Goal: Check status: Check status

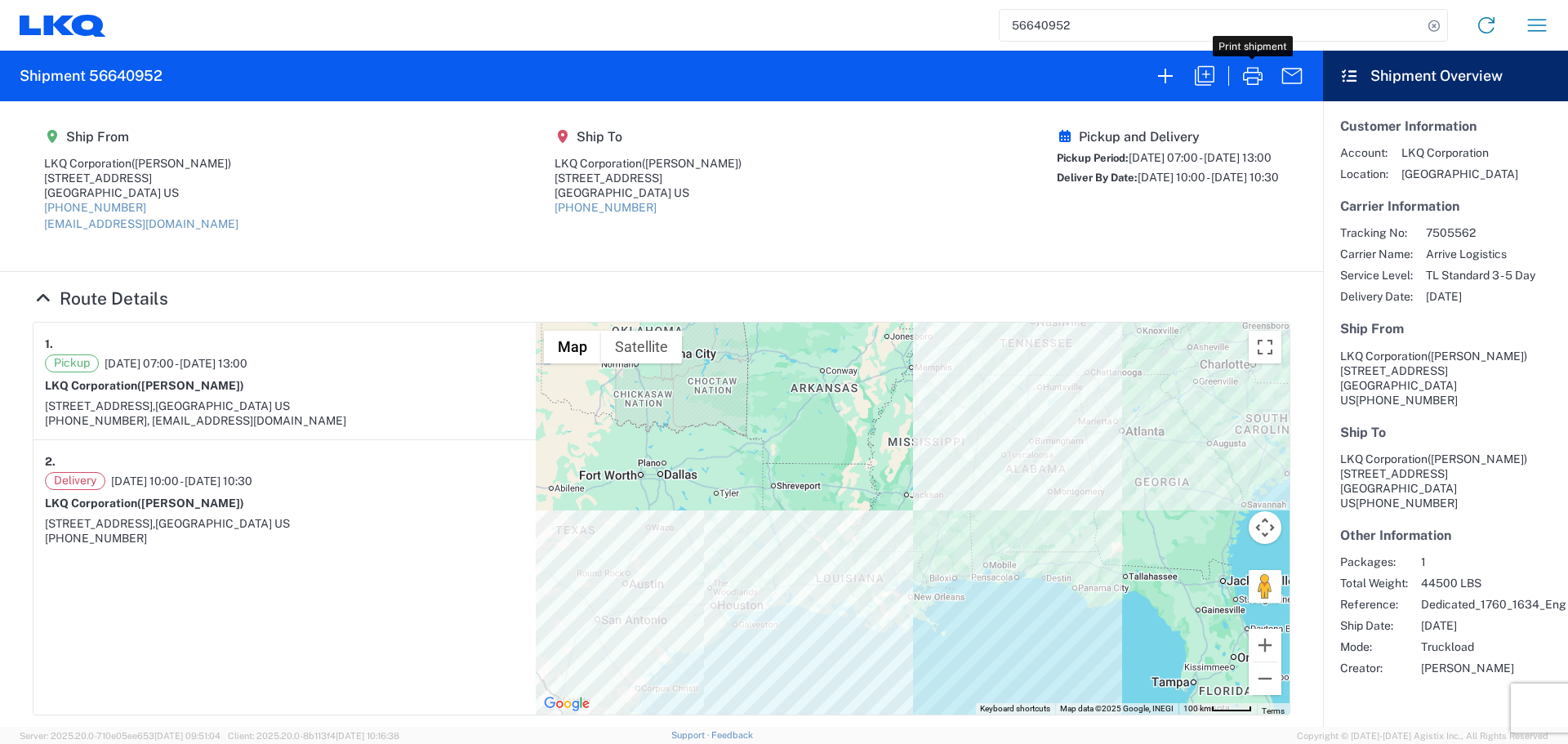
click at [1048, 33] on input "56640952" at bounding box center [1211, 25] width 423 height 31
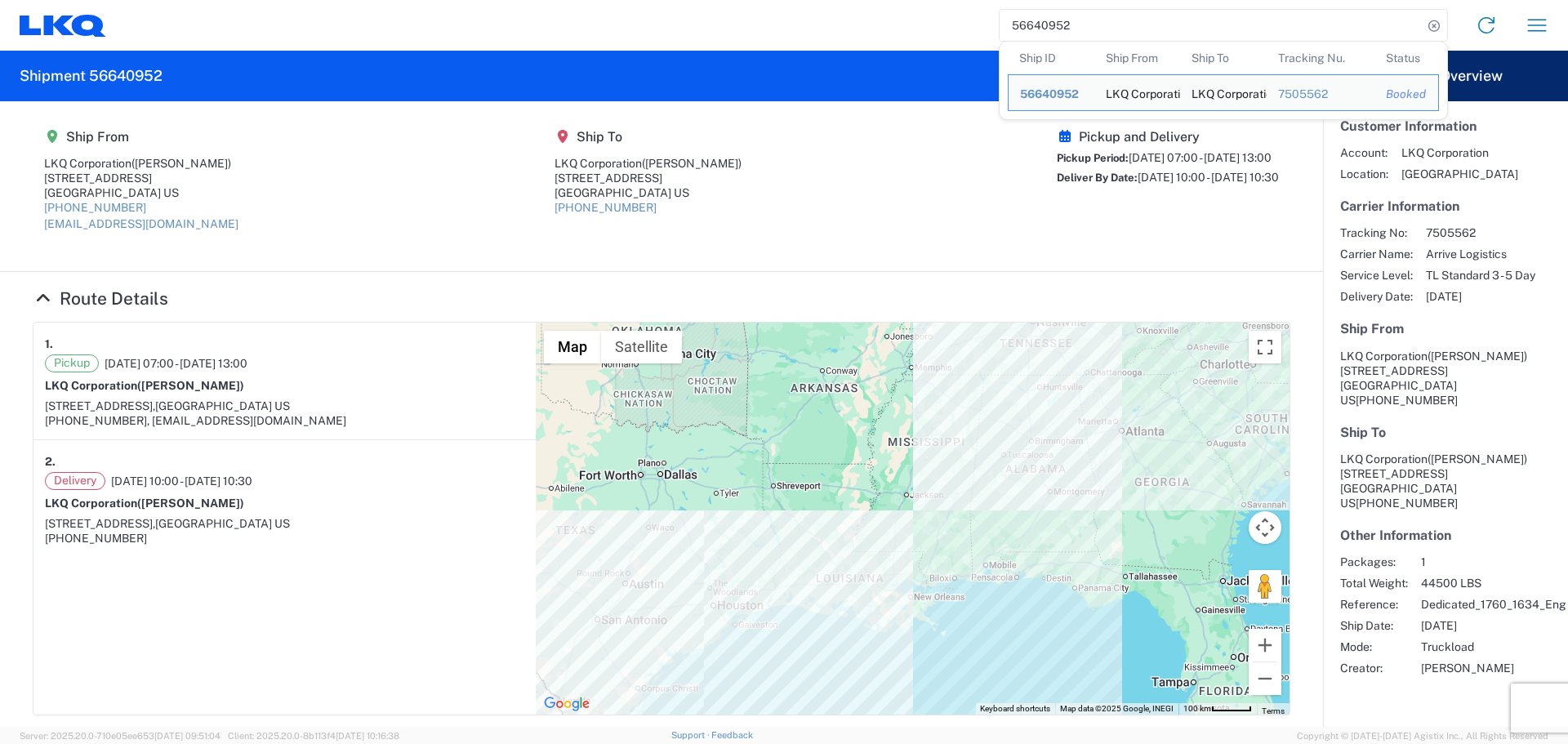
click at [1047, 33] on input "56640952" at bounding box center [1211, 25] width 423 height 31
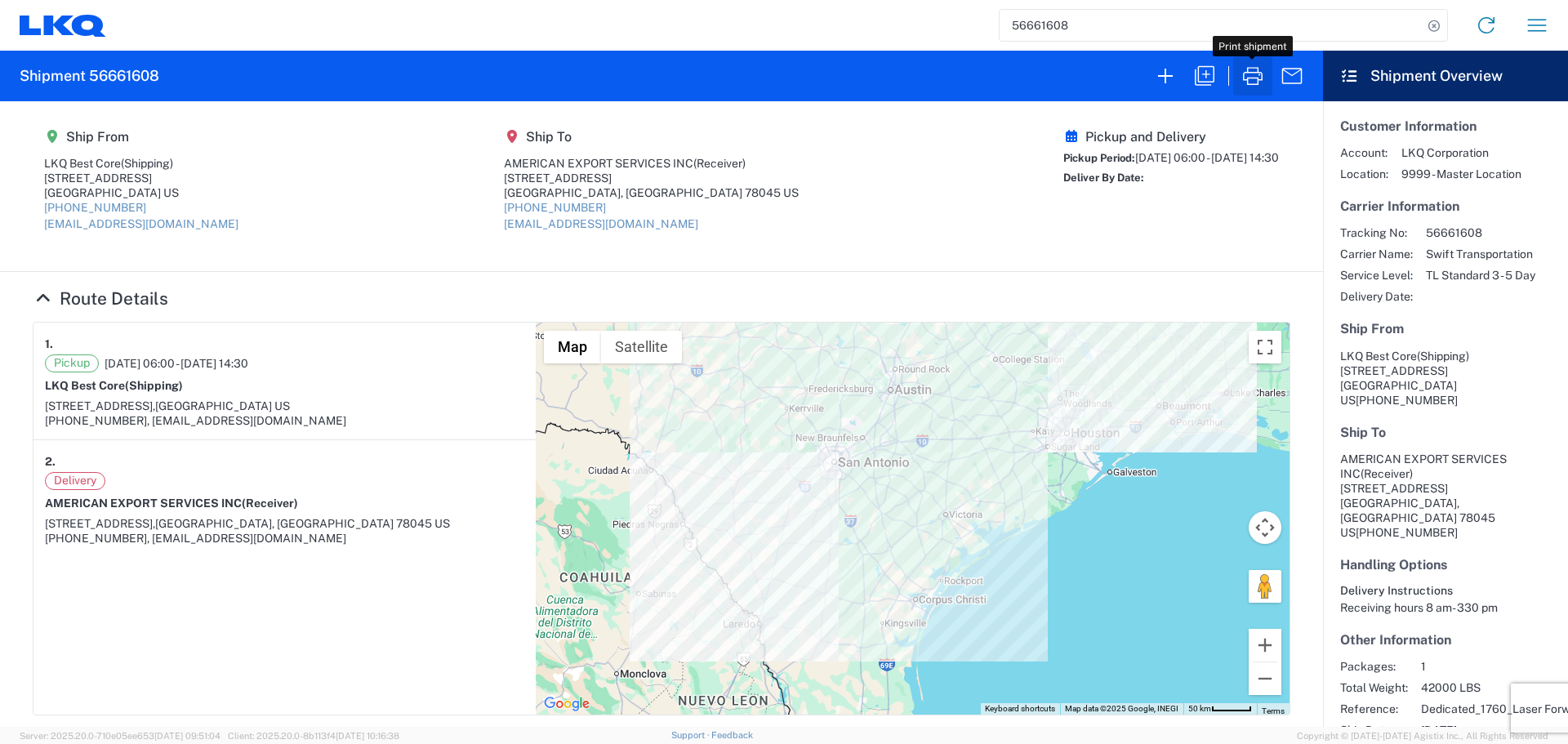
click at [1243, 67] on icon "button" at bounding box center [1253, 77] width 26 height 26
click at [1047, 34] on input "56661608" at bounding box center [1211, 25] width 423 height 31
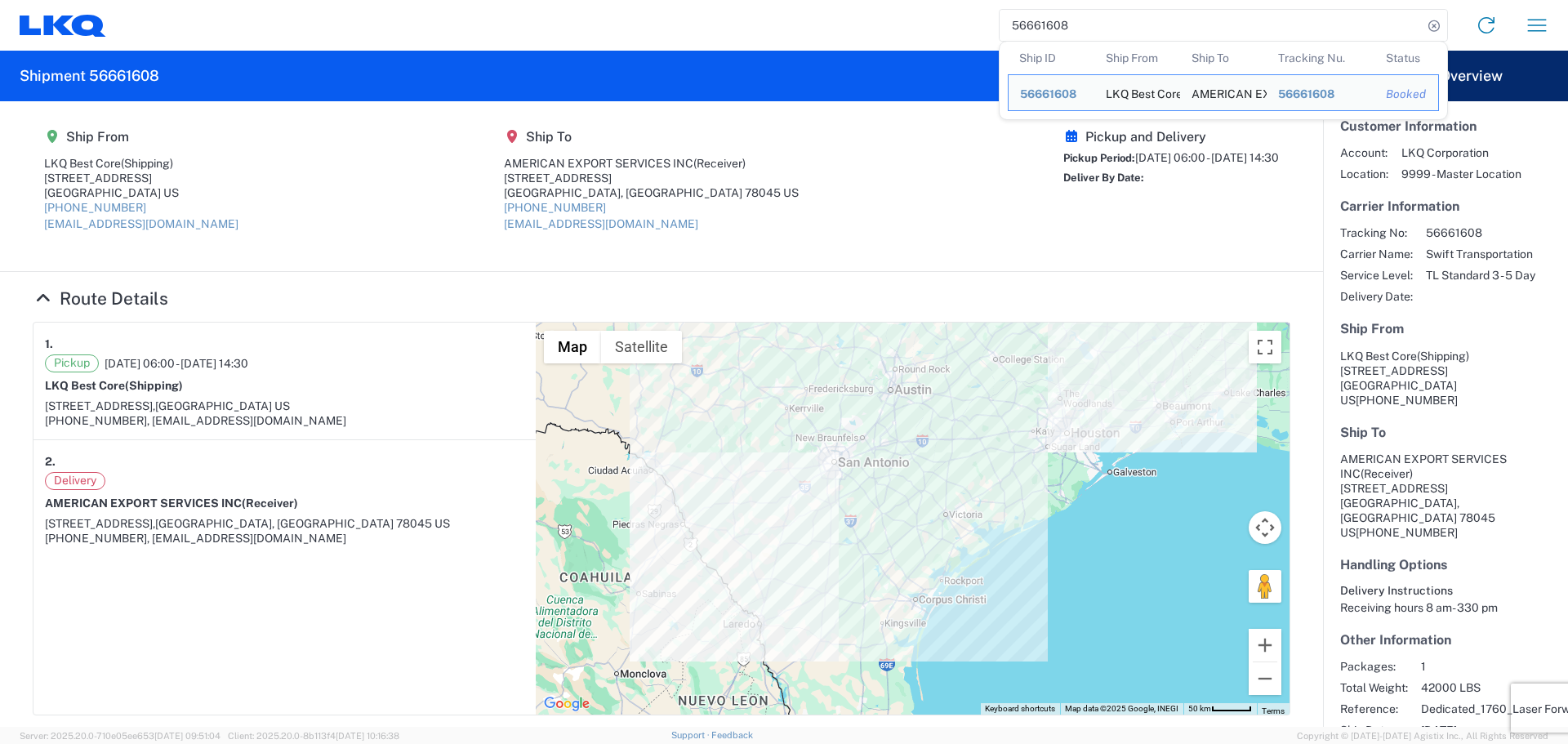
click at [1047, 34] on input "56661608" at bounding box center [1211, 25] width 423 height 31
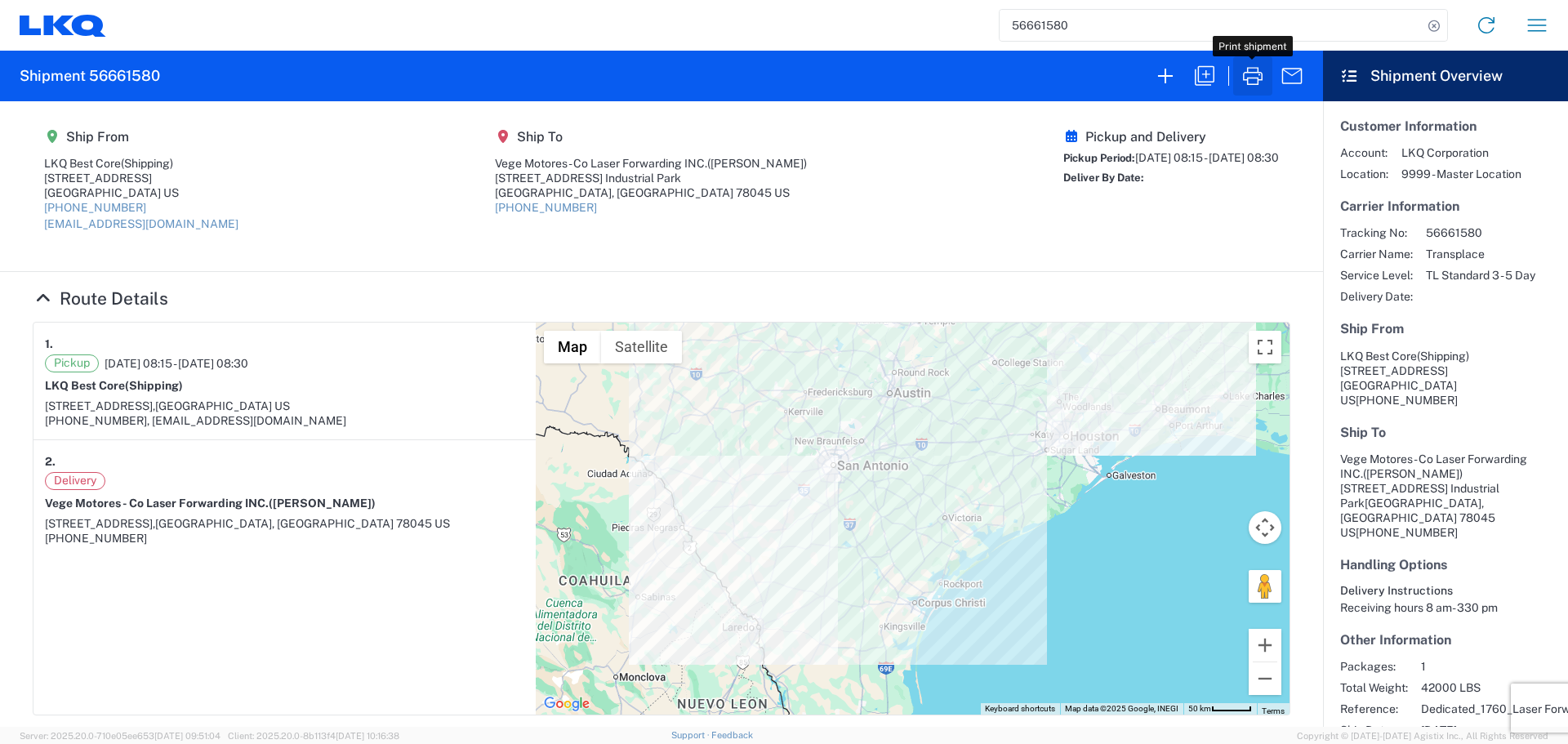
click at [1254, 78] on icon "button" at bounding box center [1252, 76] width 19 height 18
click at [1035, 18] on input "56661580" at bounding box center [1211, 25] width 423 height 31
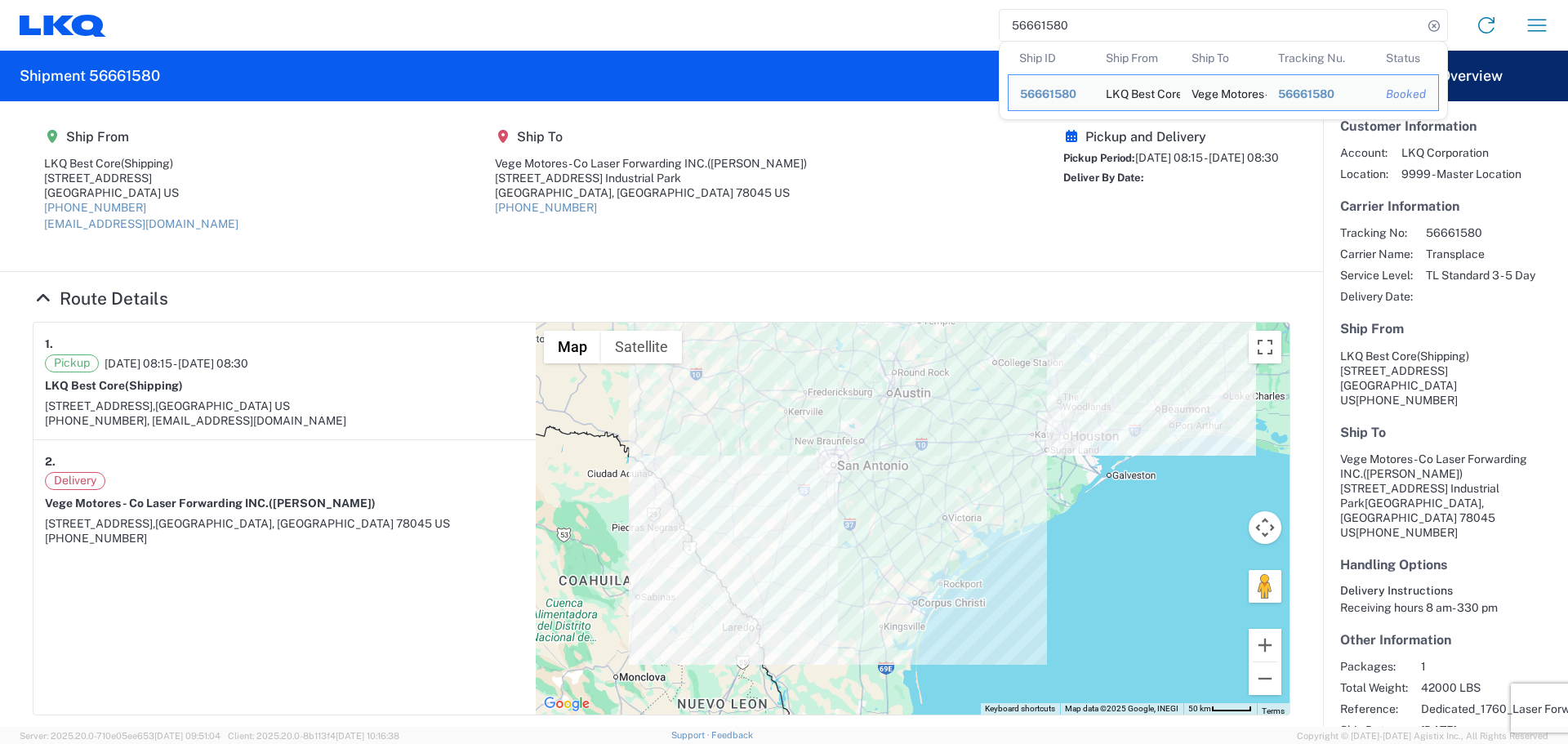
click at [1035, 18] on input "56661580" at bounding box center [1211, 25] width 423 height 31
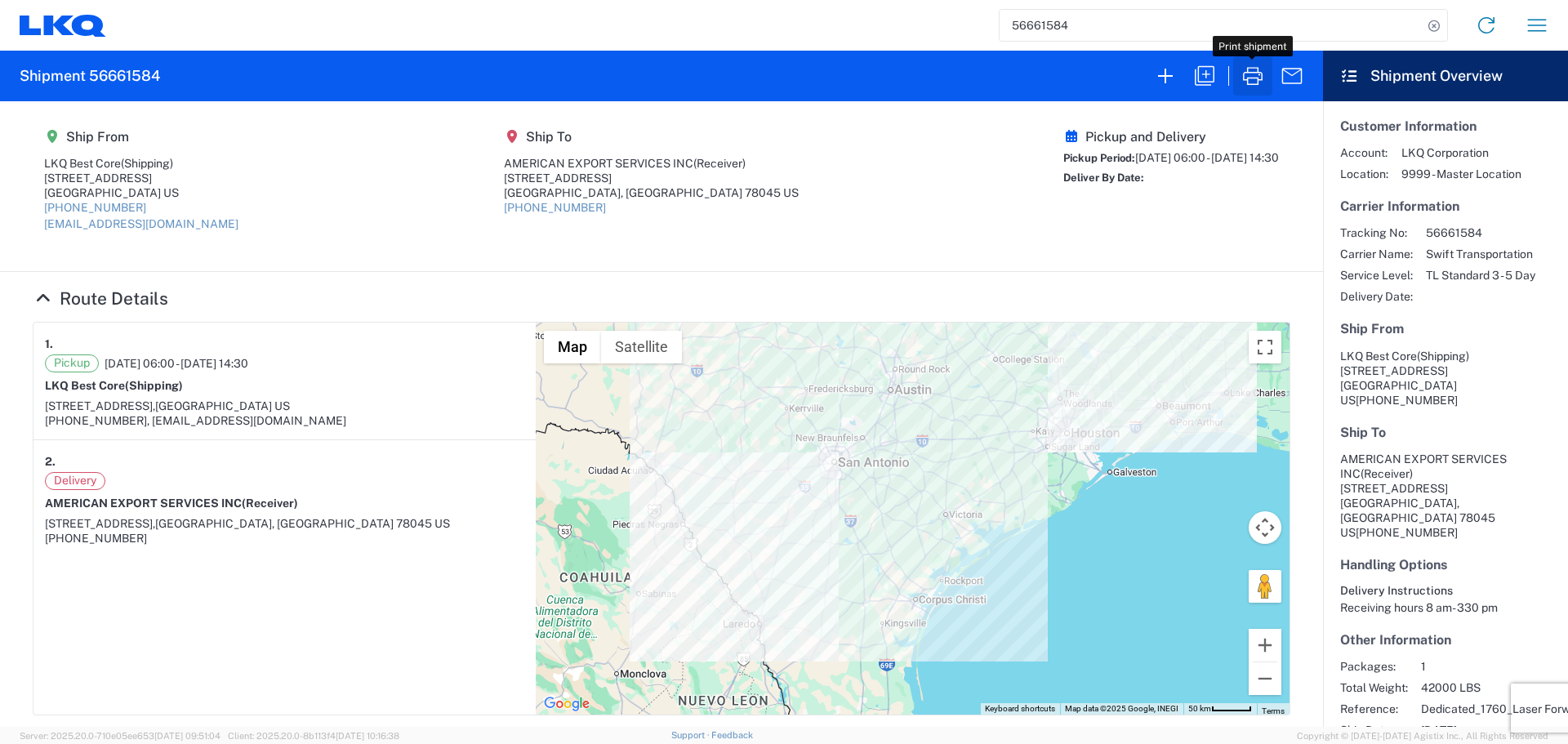
click at [1268, 83] on button "button" at bounding box center [1252, 76] width 40 height 40
click at [1058, 36] on input "56661584" at bounding box center [1211, 25] width 423 height 31
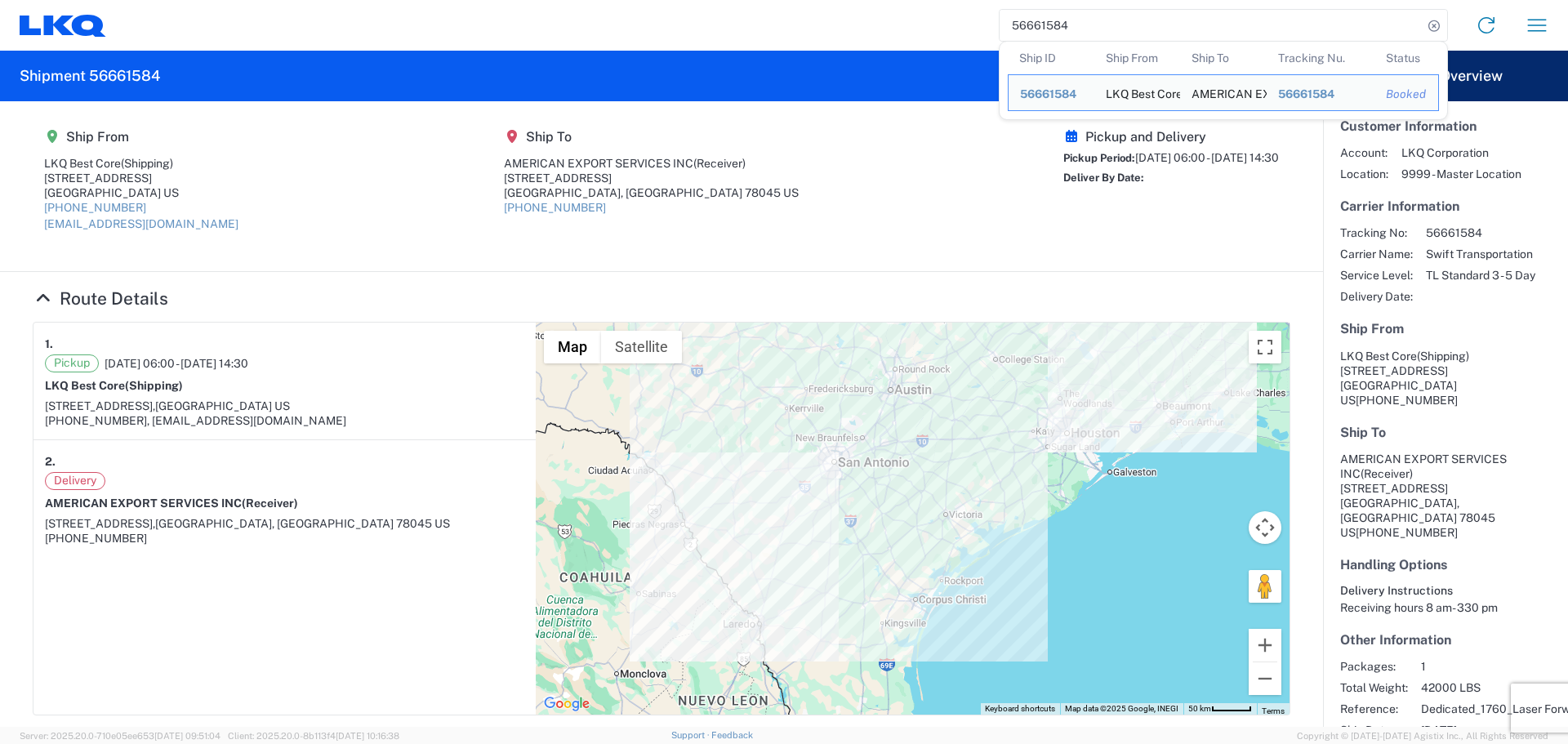
click at [1058, 36] on input "56661584" at bounding box center [1211, 25] width 423 height 31
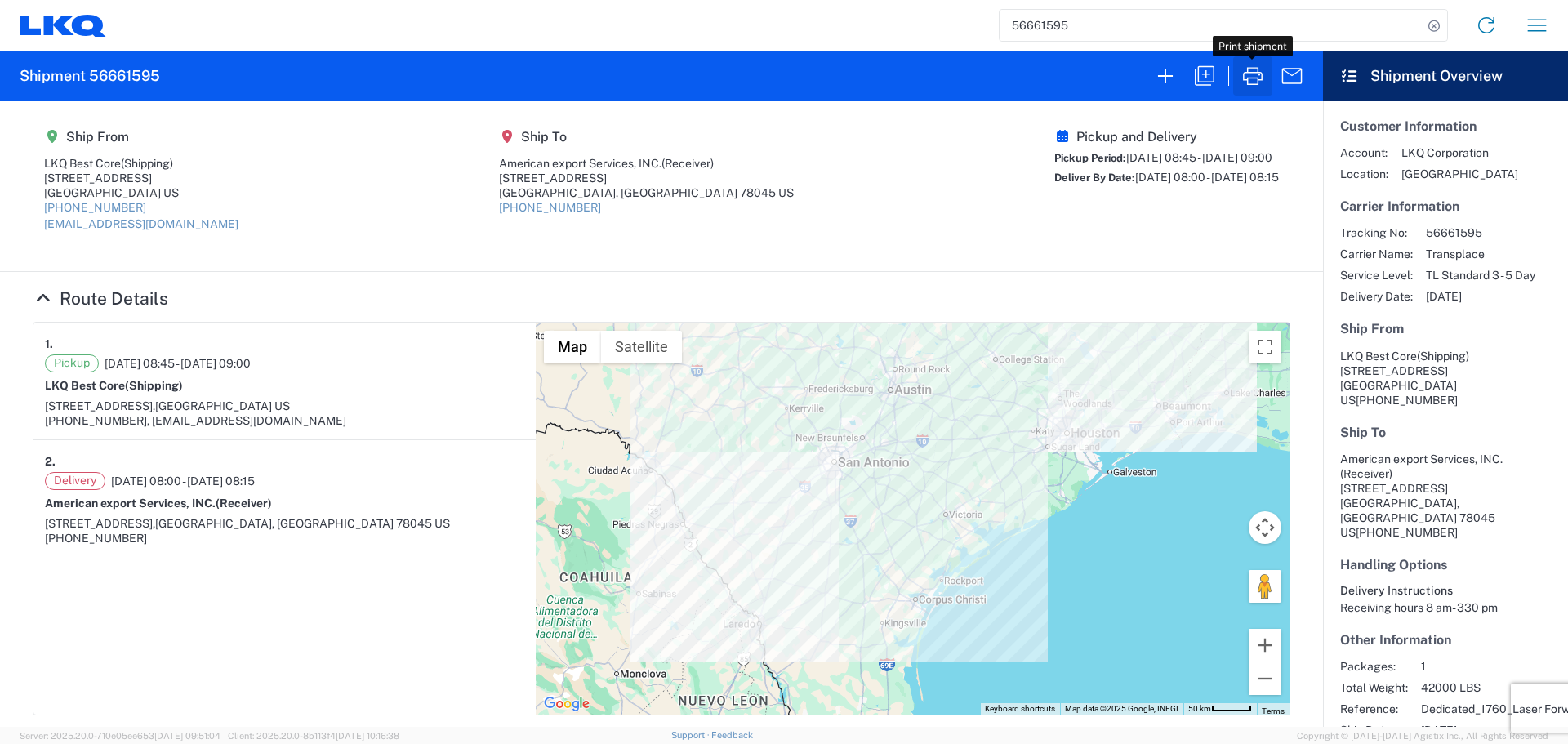
click at [1244, 67] on icon "button" at bounding box center [1253, 77] width 26 height 26
click at [1037, 28] on input "56661595" at bounding box center [1211, 25] width 423 height 31
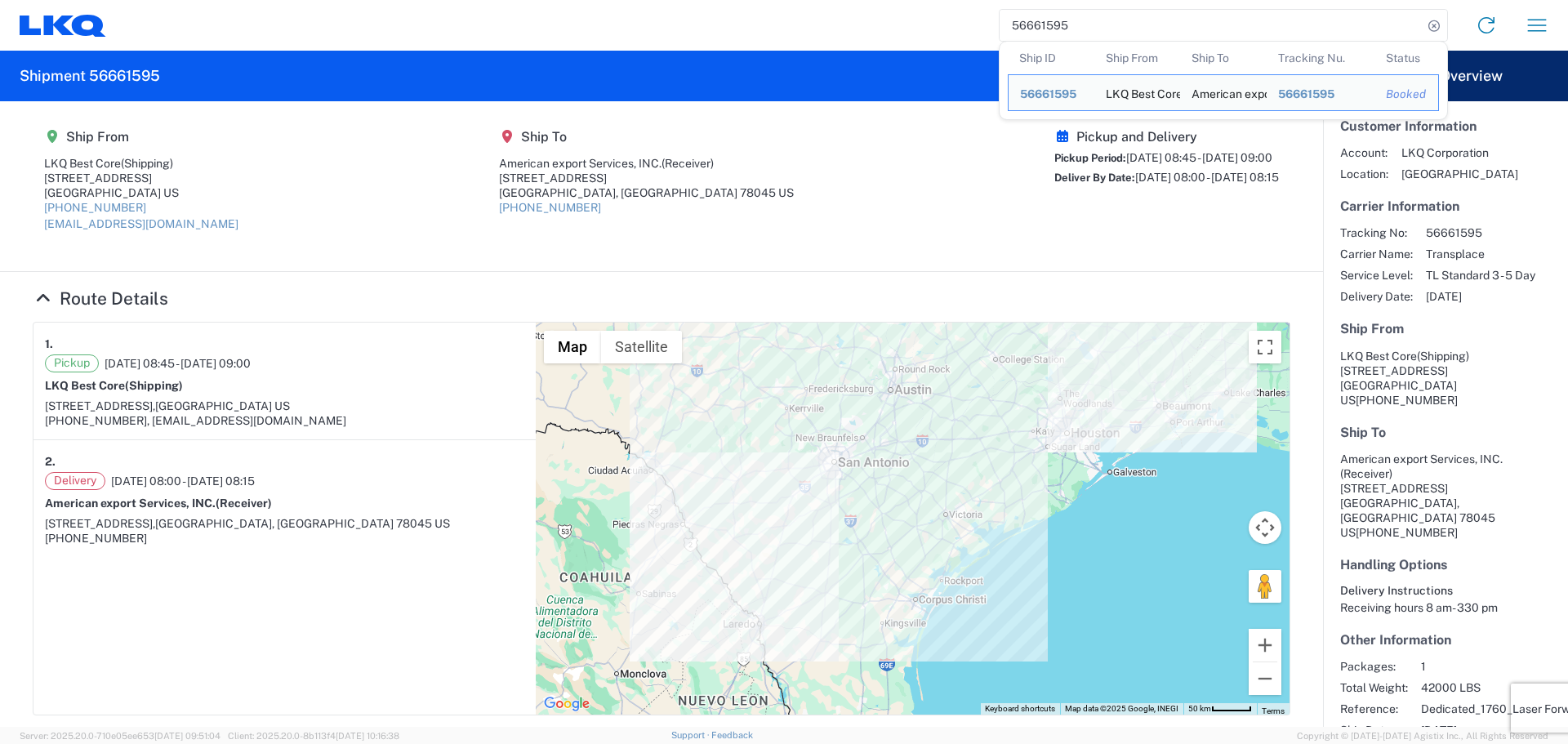
click at [1037, 28] on input "56661595" at bounding box center [1211, 25] width 423 height 31
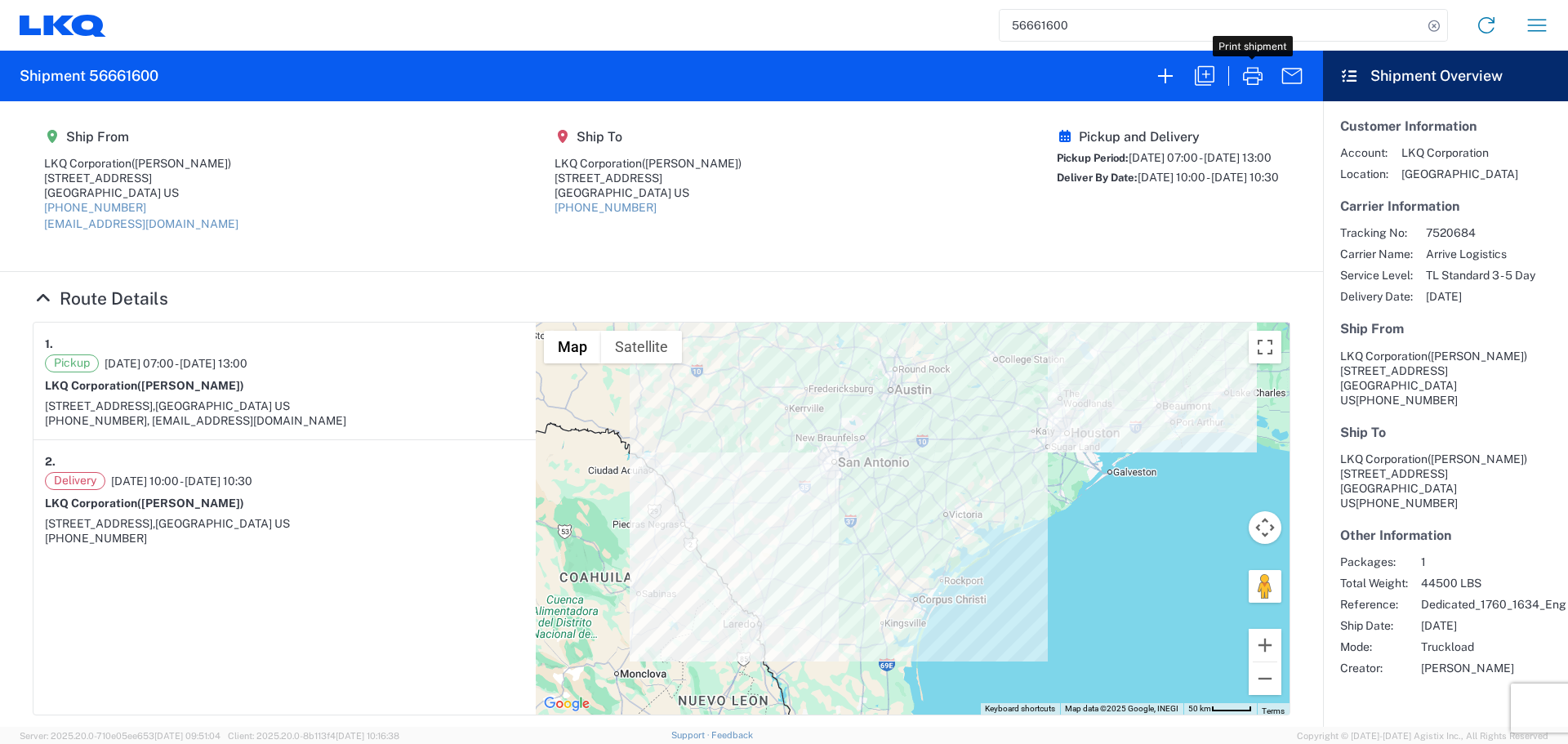
click at [1259, 81] on icon "button" at bounding box center [1253, 77] width 26 height 26
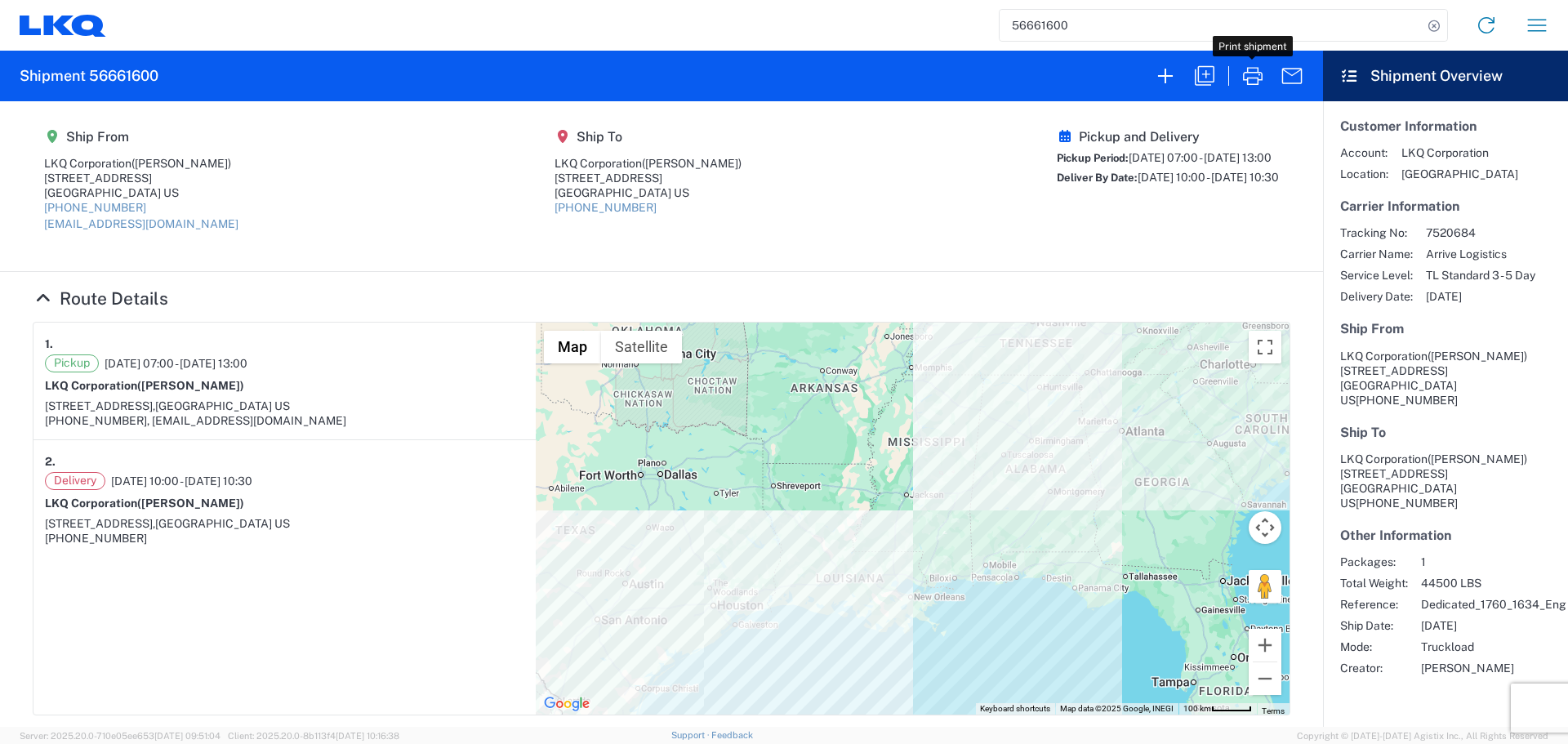
click at [1036, 29] on input "56661600" at bounding box center [1211, 25] width 423 height 31
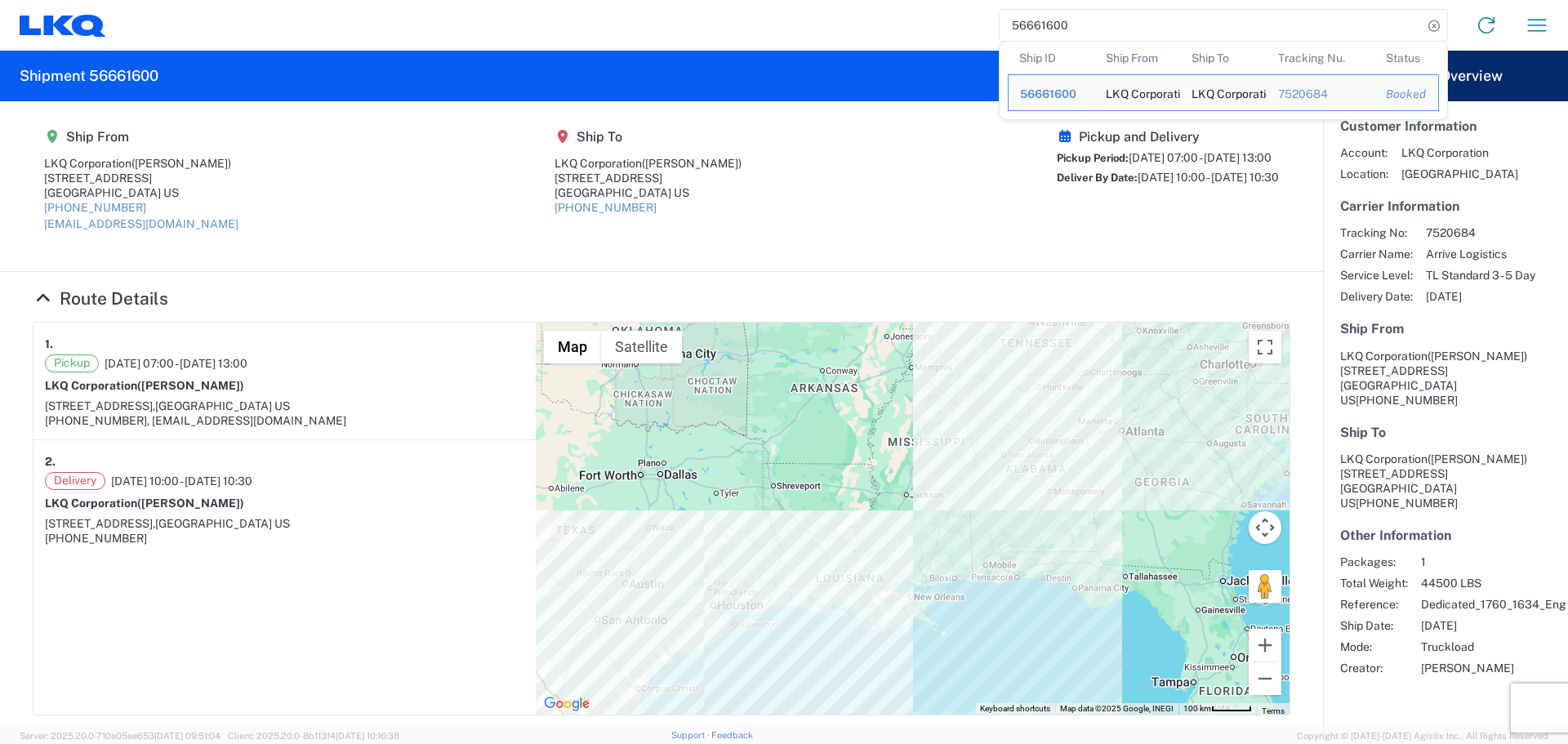
click at [1036, 29] on input "56661600" at bounding box center [1211, 25] width 423 height 31
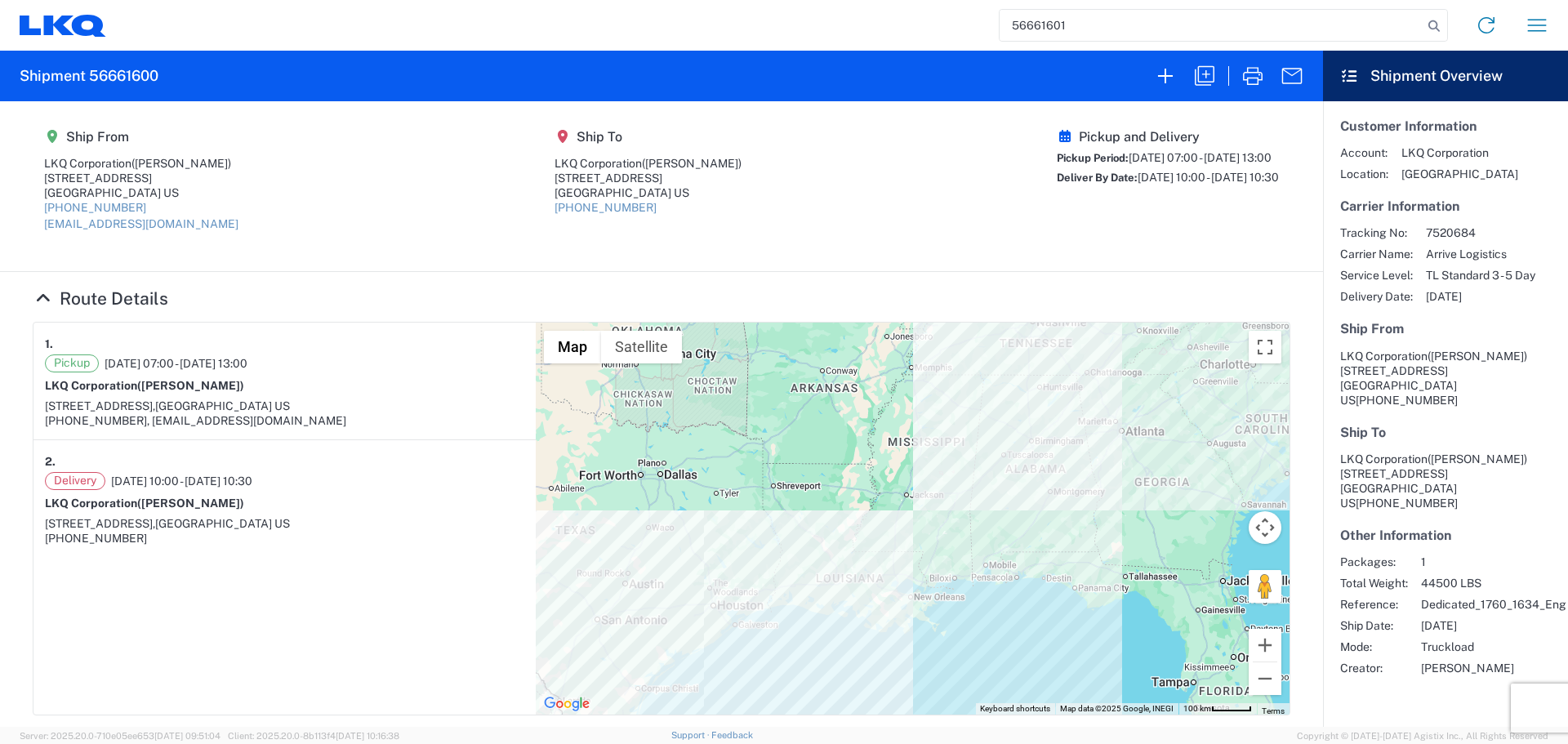
type input "56661601"
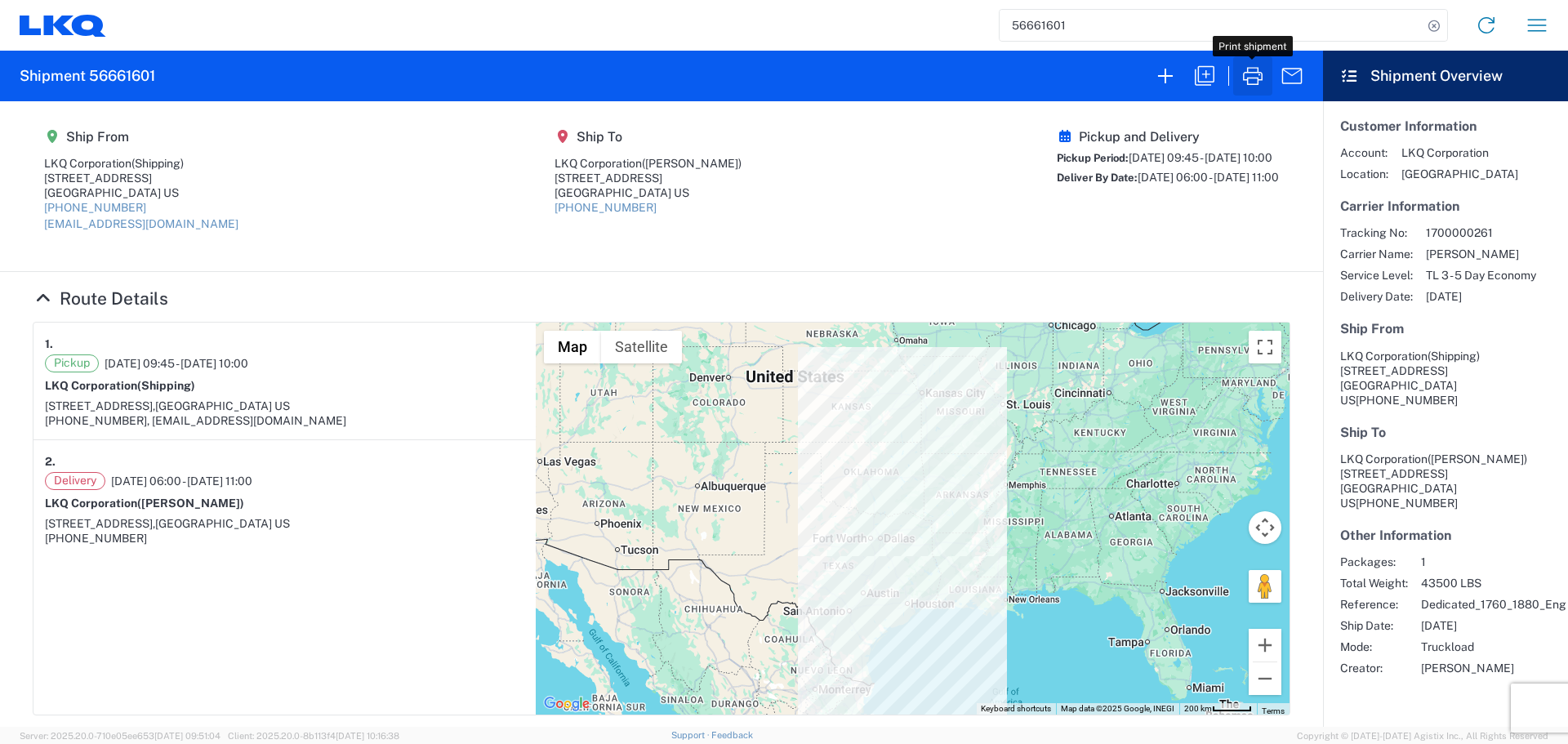
click at [1246, 63] on icon "button" at bounding box center [1253, 77] width 26 height 26
